Goal: Find specific page/section: Find specific page/section

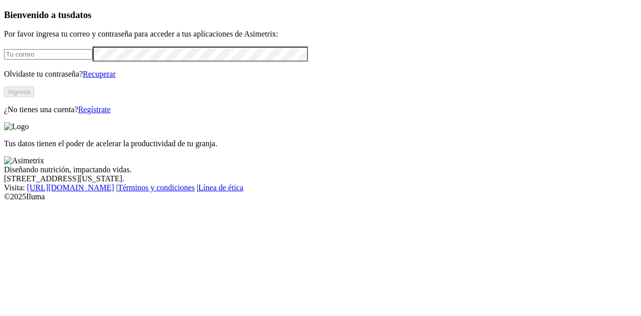
type input "[EMAIL_ADDRESS][DOMAIN_NAME]"
click at [34, 97] on button "Ingresa" at bounding box center [19, 92] width 30 height 11
